Goal: Transaction & Acquisition: Book appointment/travel/reservation

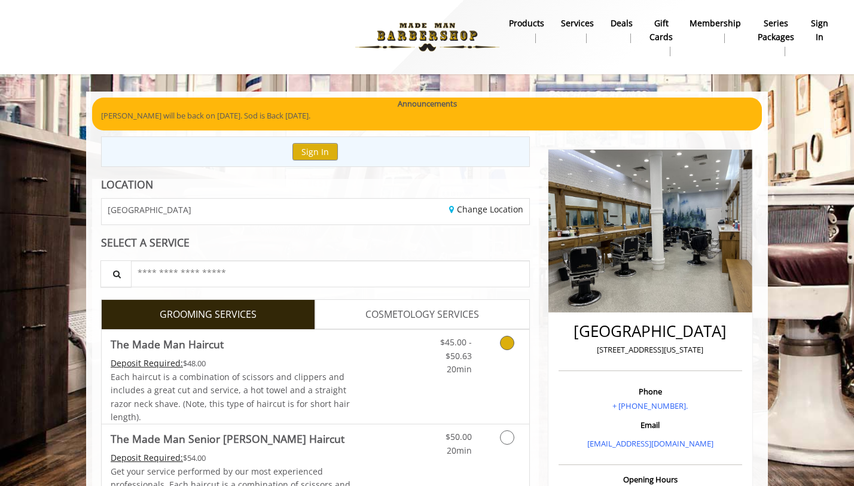
click at [314, 387] on span "Each haircut is a combination of scissors and clippers and includes a great cut…" at bounding box center [230, 396] width 239 height 51
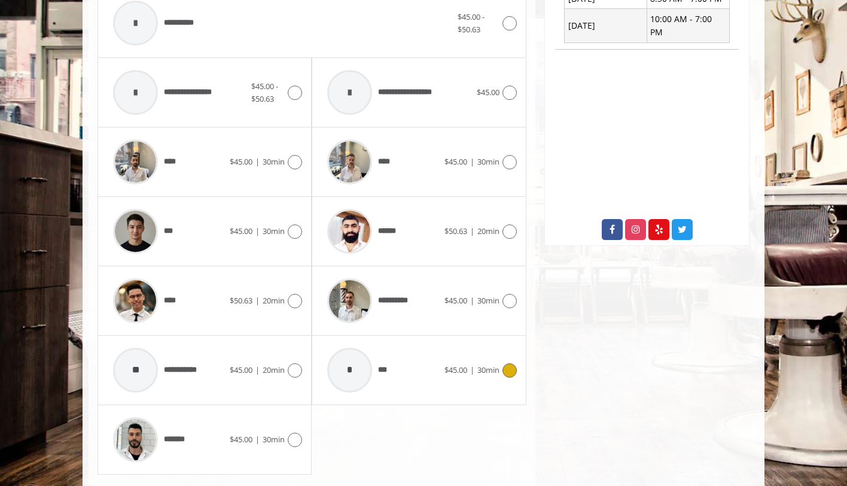
scroll to position [534, 0]
click at [416, 303] on span "**********" at bounding box center [397, 300] width 39 height 13
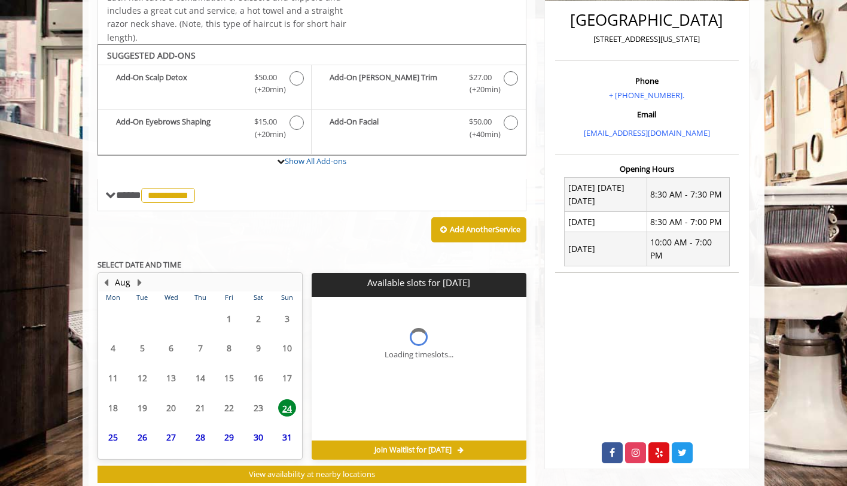
scroll to position [343, 0]
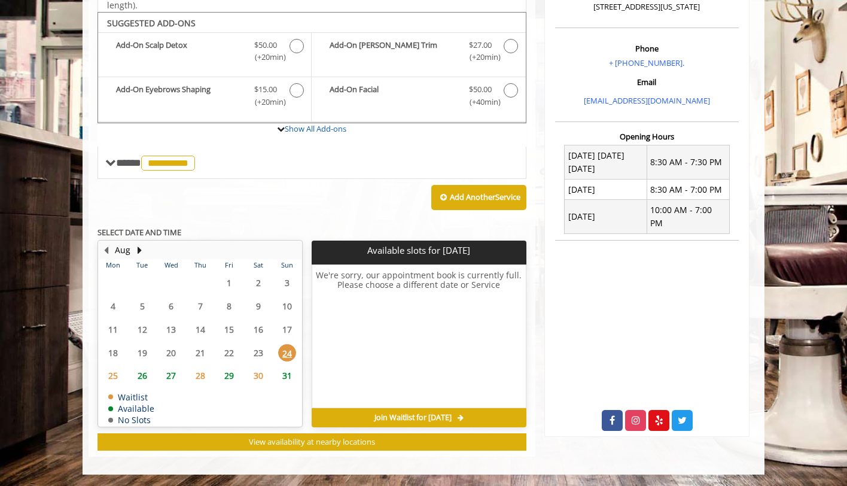
click at [112, 373] on span "25" at bounding box center [113, 375] width 18 height 17
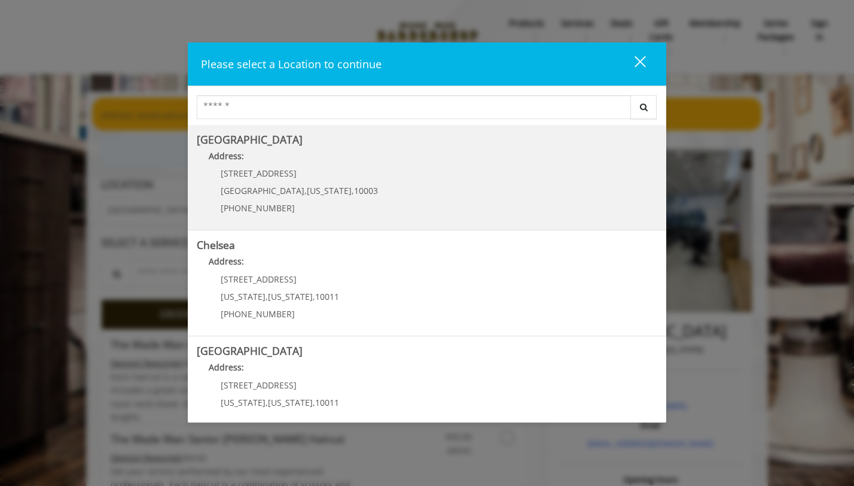
click at [264, 151] on Village "Address:" at bounding box center [427, 159] width 461 height 19
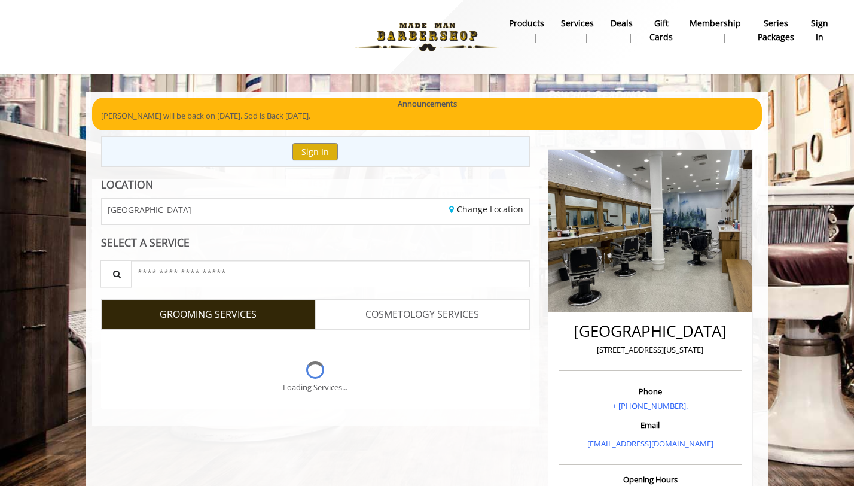
scroll to position [245, 0]
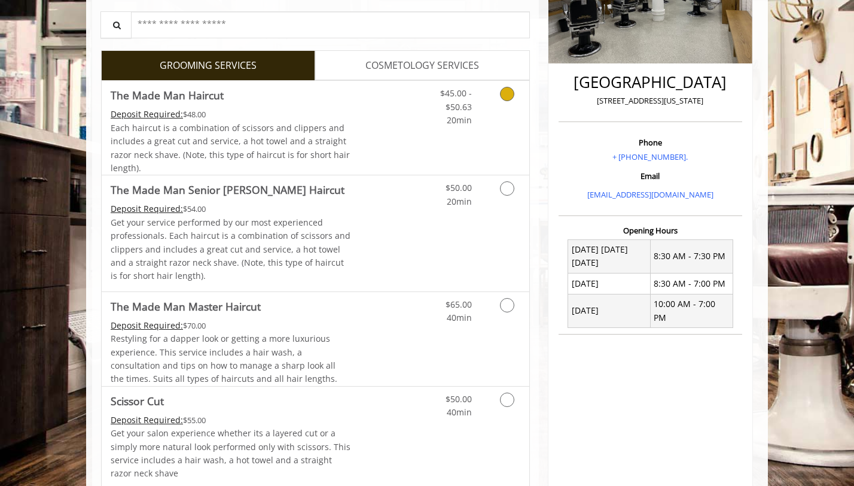
click at [288, 104] on link "The Made Man Haircut Deposit Required: $48.00 Each haircut is a combination of …" at bounding box center [231, 128] width 241 height 94
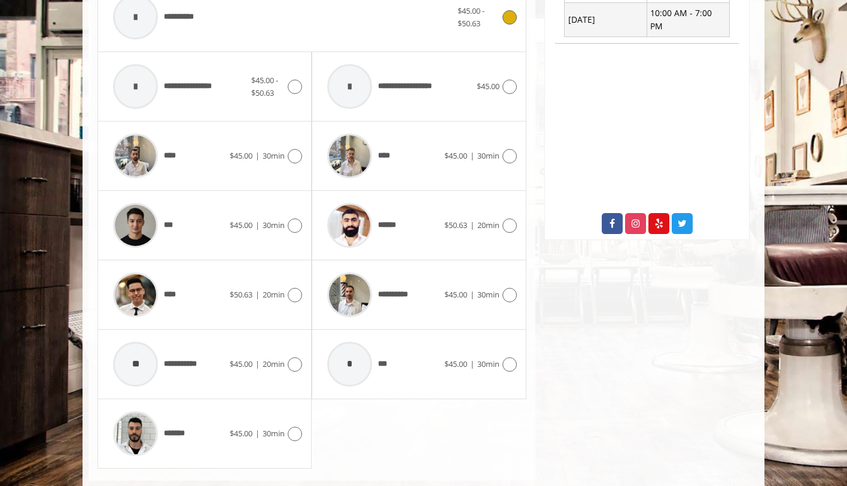
scroll to position [547, 0]
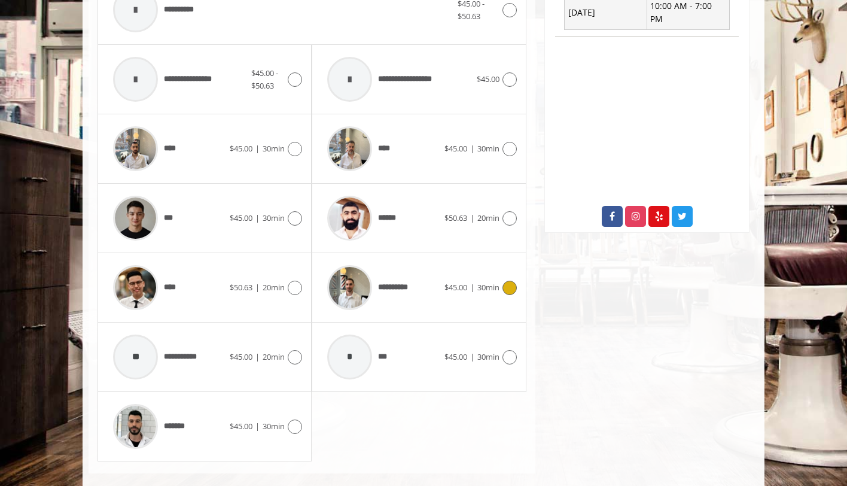
click at [407, 284] on span "**********" at bounding box center [397, 287] width 39 height 13
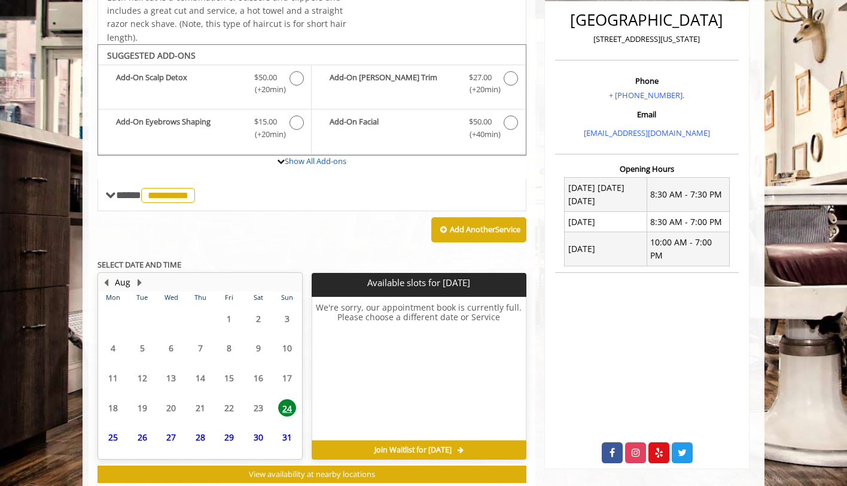
scroll to position [343, 0]
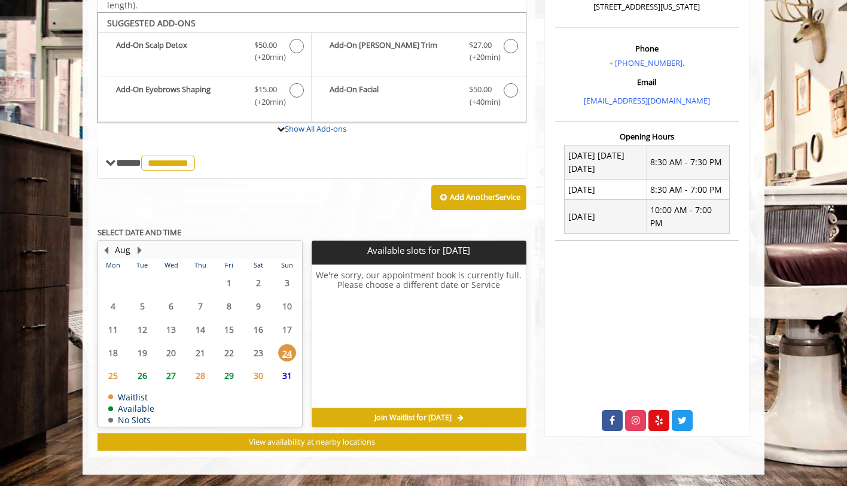
click at [141, 374] on span "26" at bounding box center [142, 375] width 18 height 17
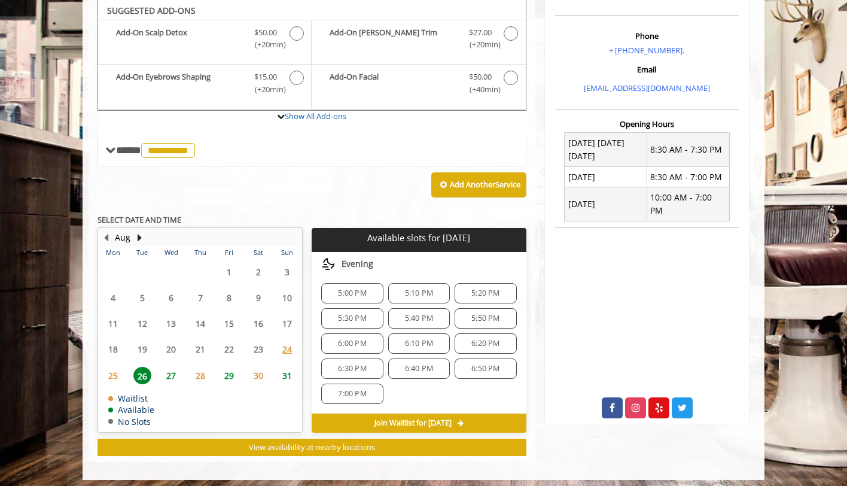
scroll to position [361, 0]
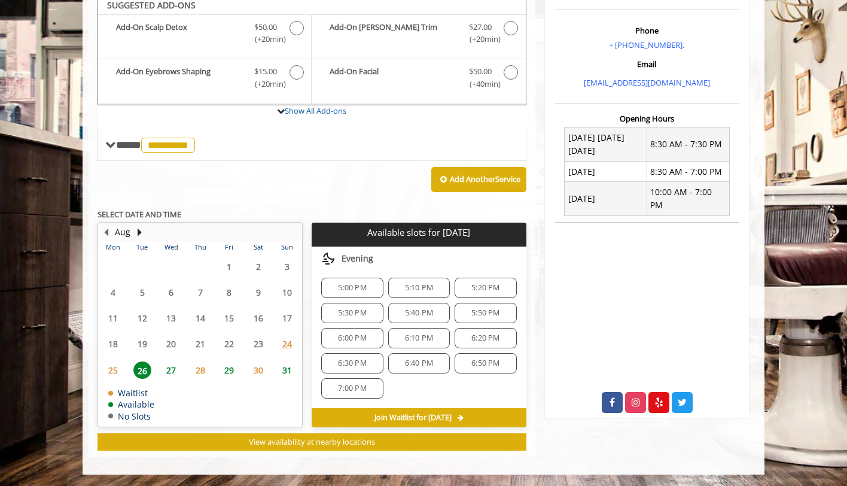
click at [372, 340] on span "6:00 PM" at bounding box center [352, 338] width 51 height 10
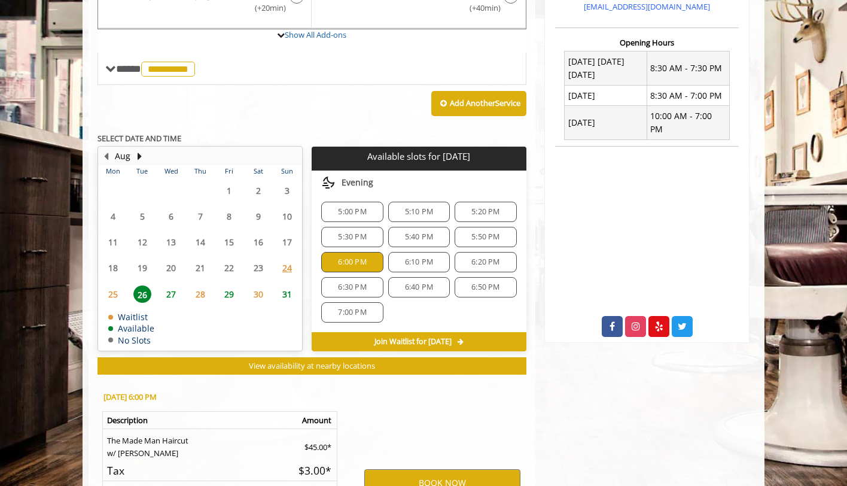
scroll to position [577, 0]
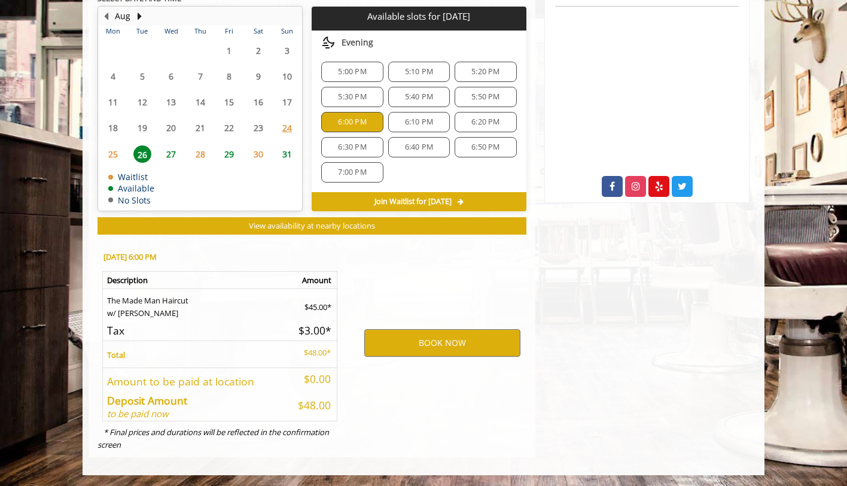
click at [419, 118] on span "6:10 PM" at bounding box center [419, 122] width 28 height 10
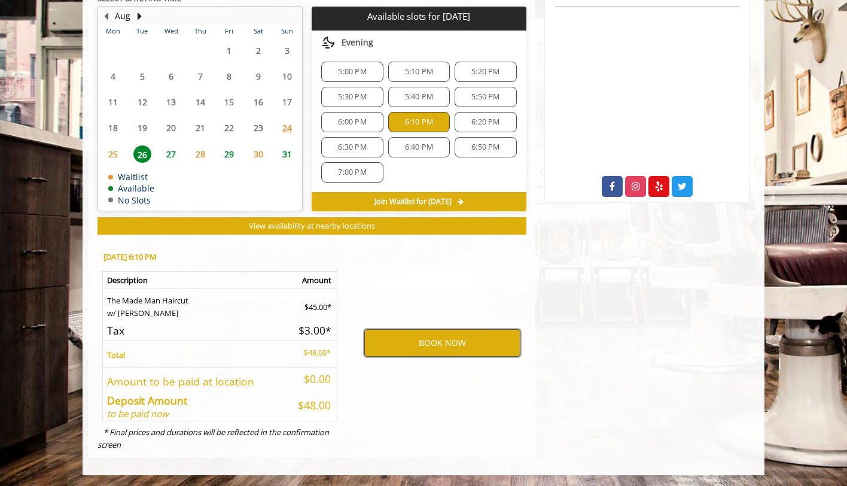
click at [409, 336] on button "BOOK NOW" at bounding box center [442, 343] width 156 height 28
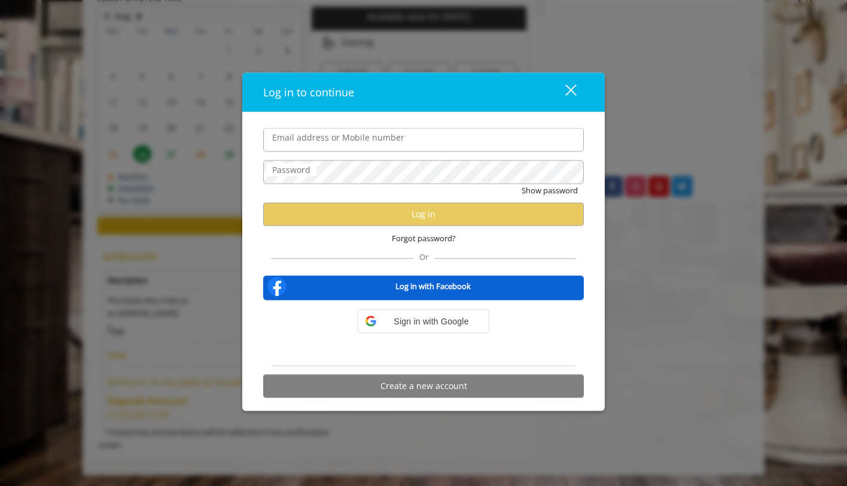
type input "**********"
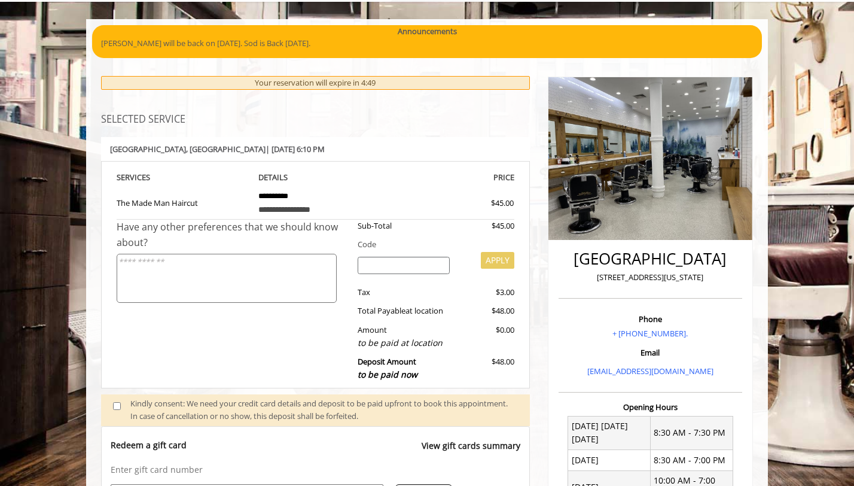
scroll to position [237, 0]
